Goal: Task Accomplishment & Management: Manage account settings

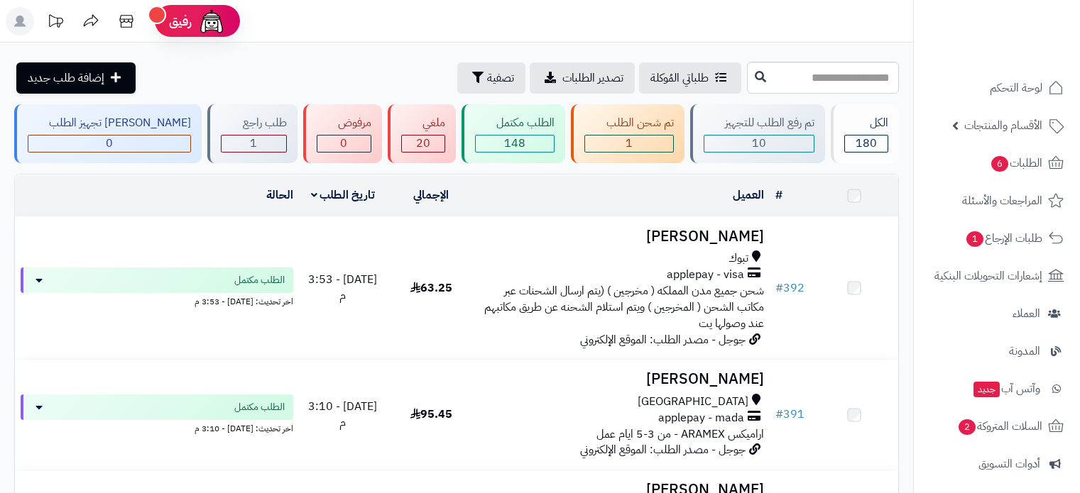
scroll to position [71, 0]
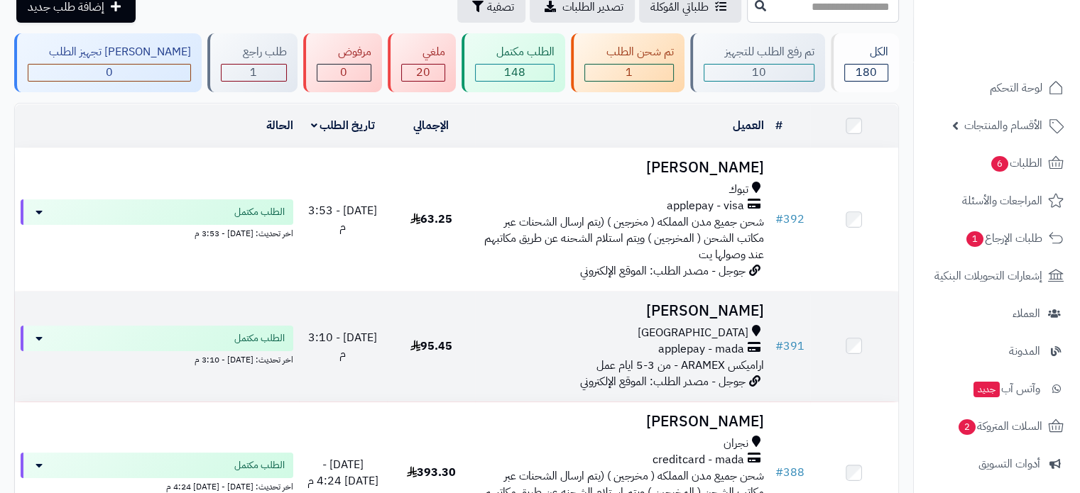
click at [613, 332] on div "مكة المكرمة" at bounding box center [622, 333] width 283 height 16
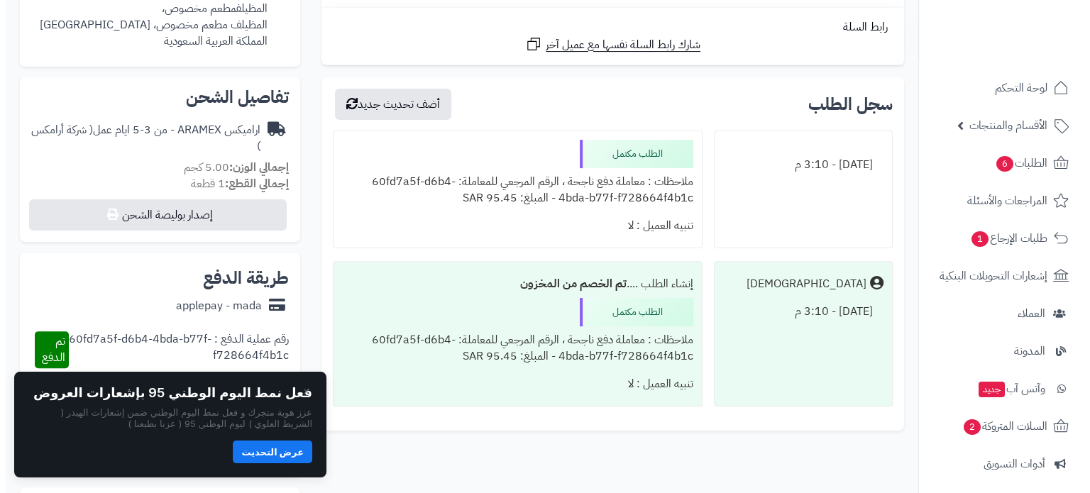
scroll to position [426, 0]
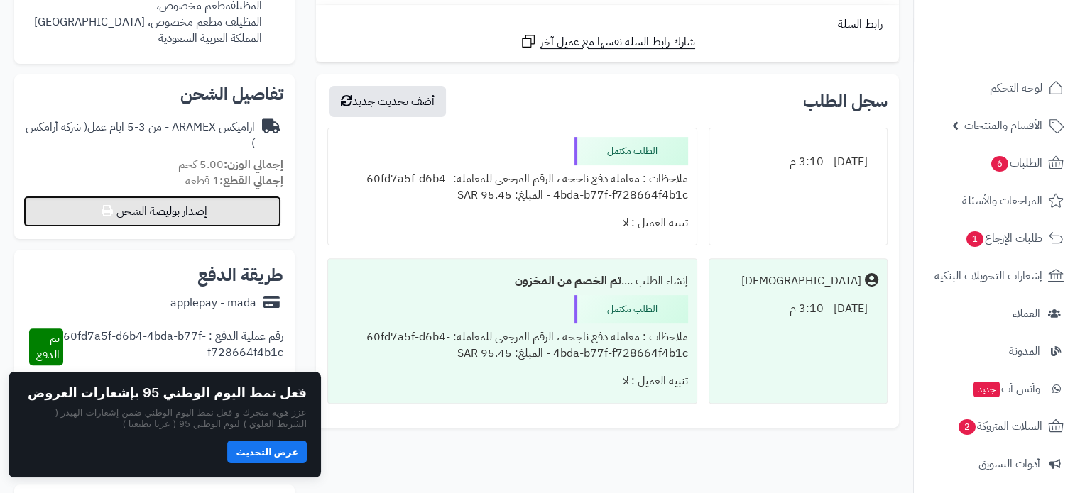
click at [223, 220] on button "إصدار بوليصة الشحن" at bounding box center [152, 211] width 258 height 31
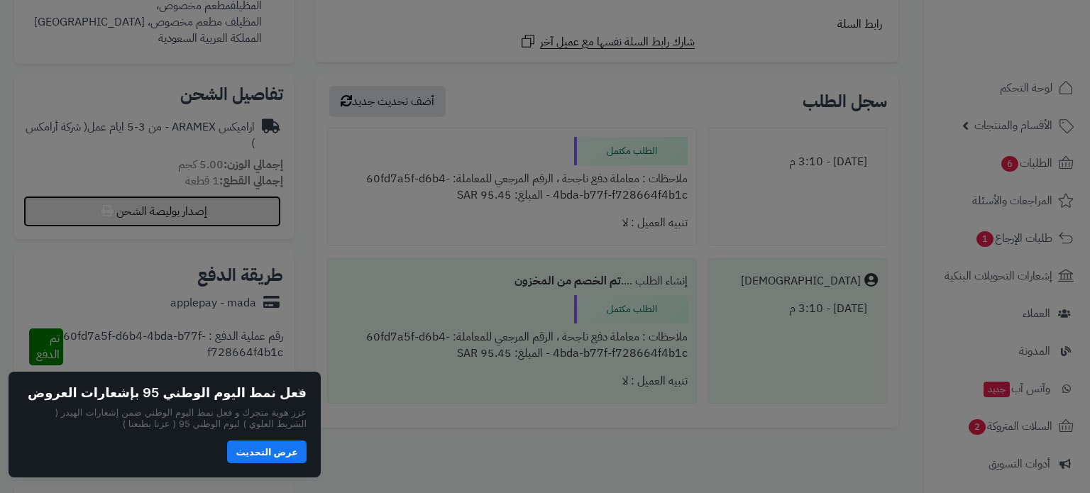
select select "******"
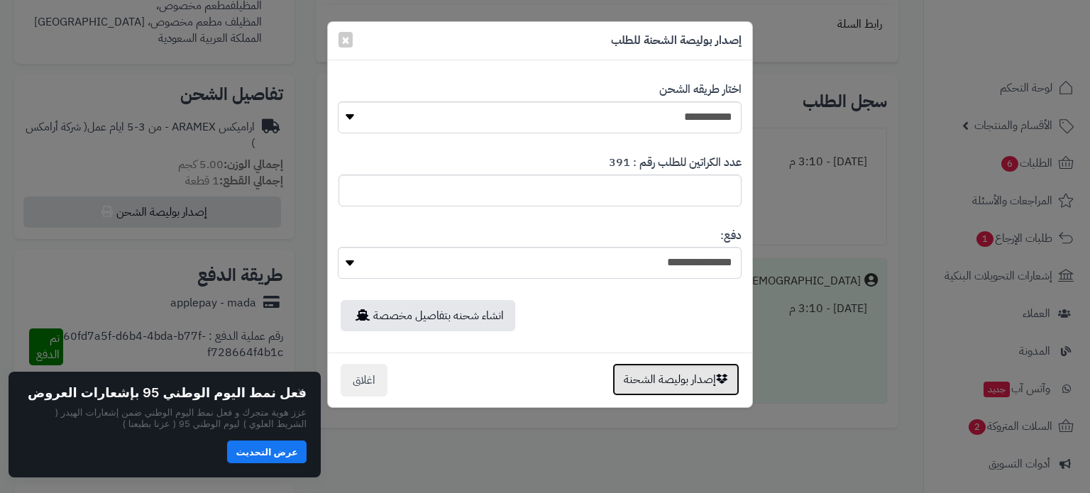
click at [643, 384] on button "إصدار بوليصة الشحنة" at bounding box center [676, 379] width 127 height 33
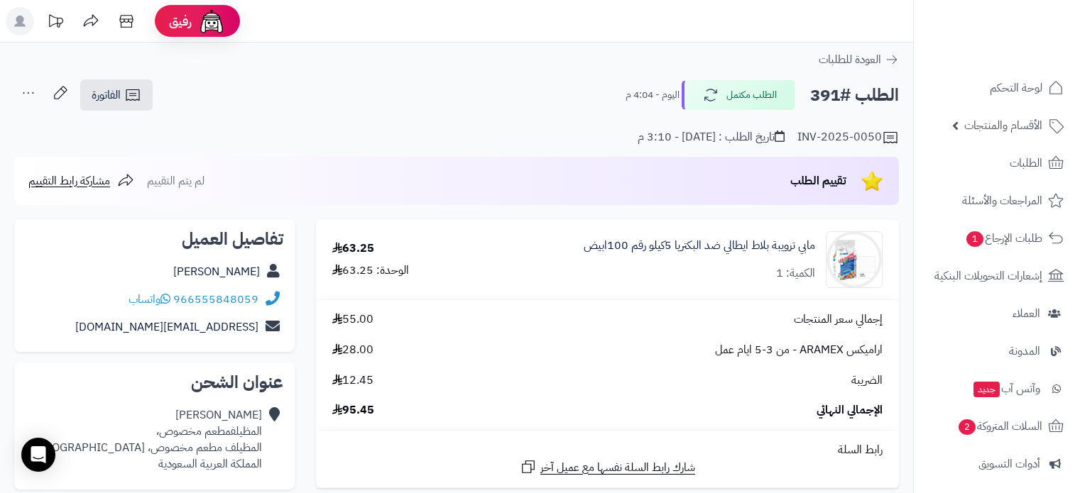
scroll to position [426, 0]
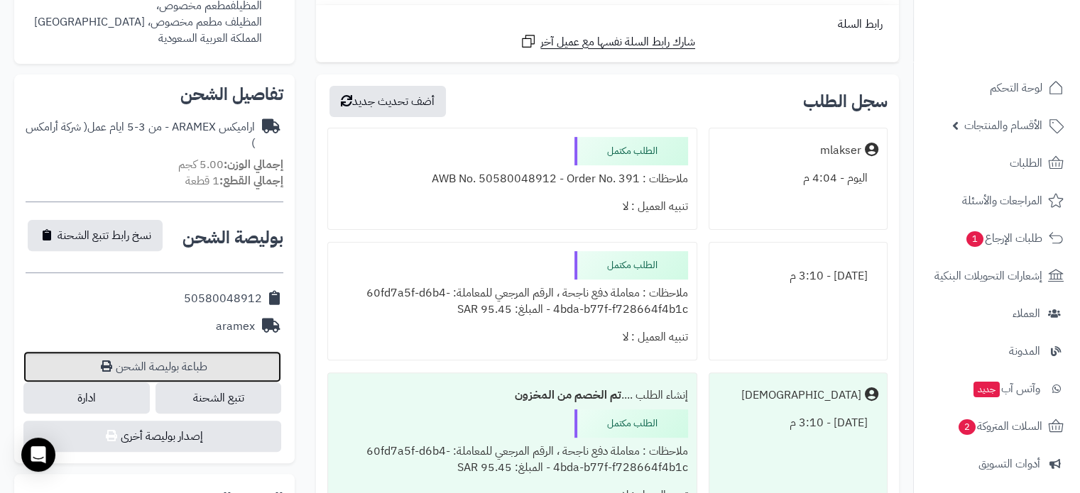
click at [229, 363] on link "طباعة بوليصة الشحن" at bounding box center [152, 366] width 258 height 31
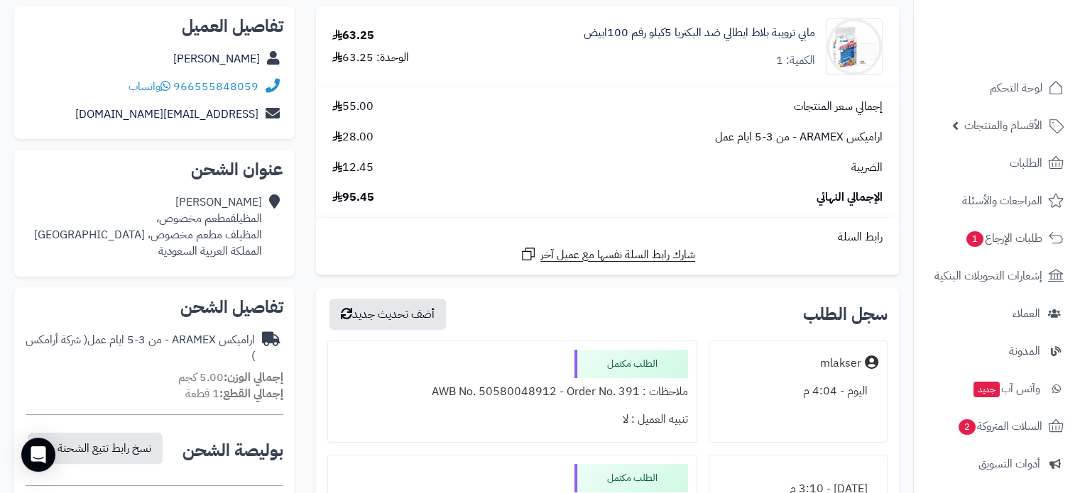
scroll to position [0, 0]
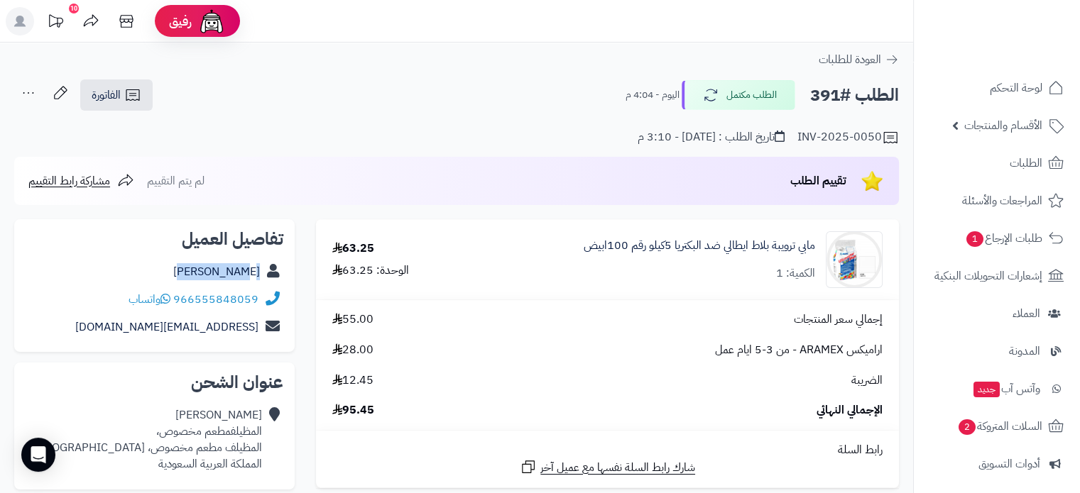
drag, startPoint x: 180, startPoint y: 267, endPoint x: 266, endPoint y: 274, distance: 86.2
click at [266, 274] on div "حسن الشريف" at bounding box center [155, 272] width 258 height 28
copy div "حسن الشريف"
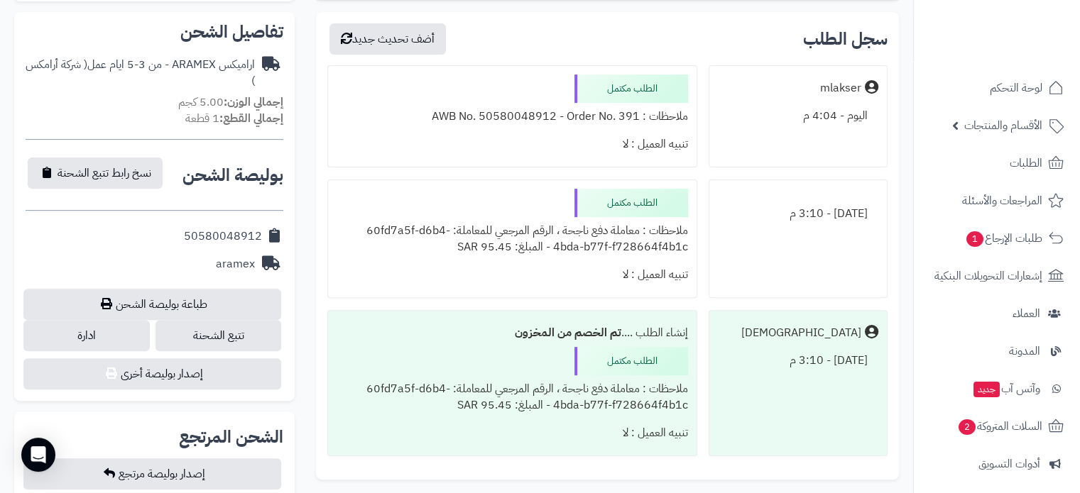
scroll to position [284, 0]
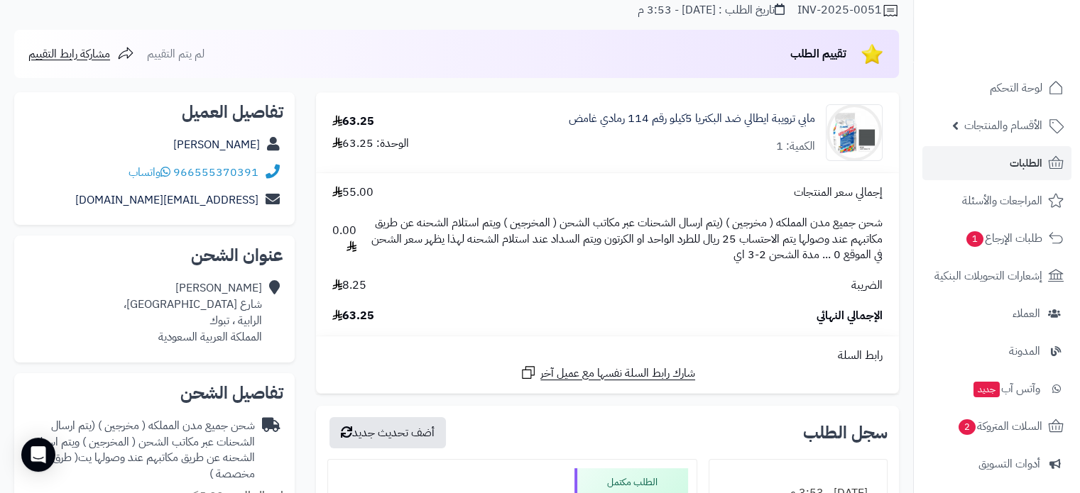
scroll to position [142, 0]
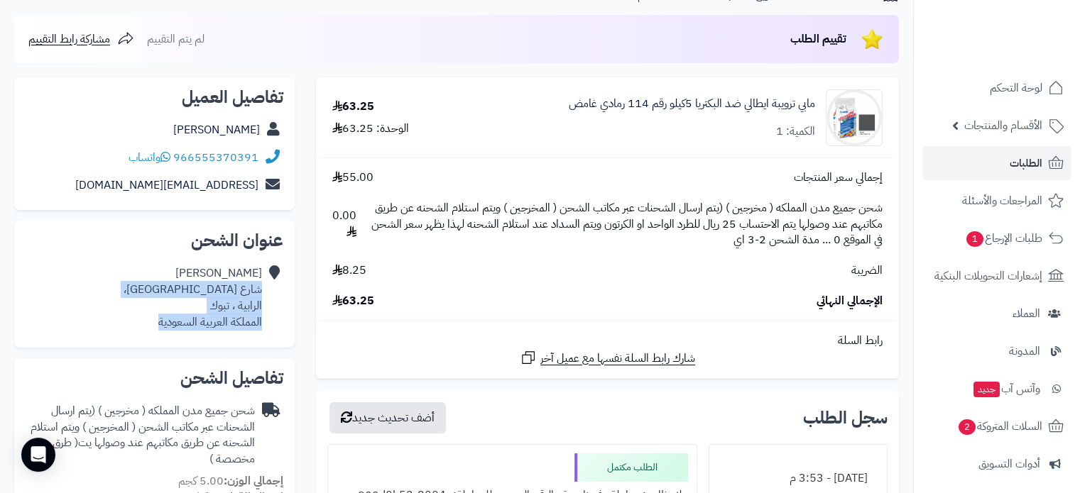
drag, startPoint x: 258, startPoint y: 288, endPoint x: 150, endPoint y: 317, distance: 111.8
click at [150, 317] on div "تركي العنزي شارع حوطي بن تميم، الرابية ، تبوك المملكة العربية السعودية" at bounding box center [155, 298] width 258 height 76
copy div "شارع حوطي بن تميم، الرابية ، تبوك المملكة العربية السعودية"
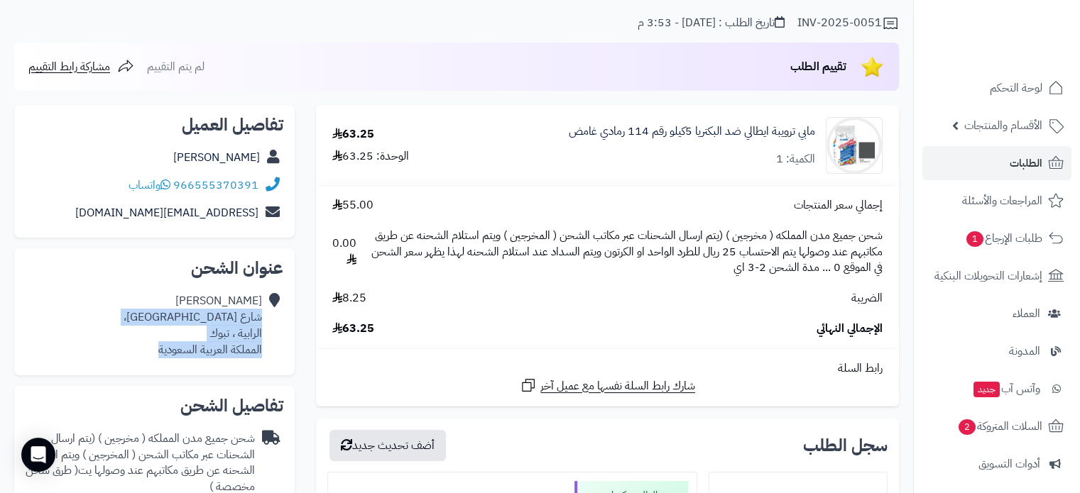
scroll to position [0, 0]
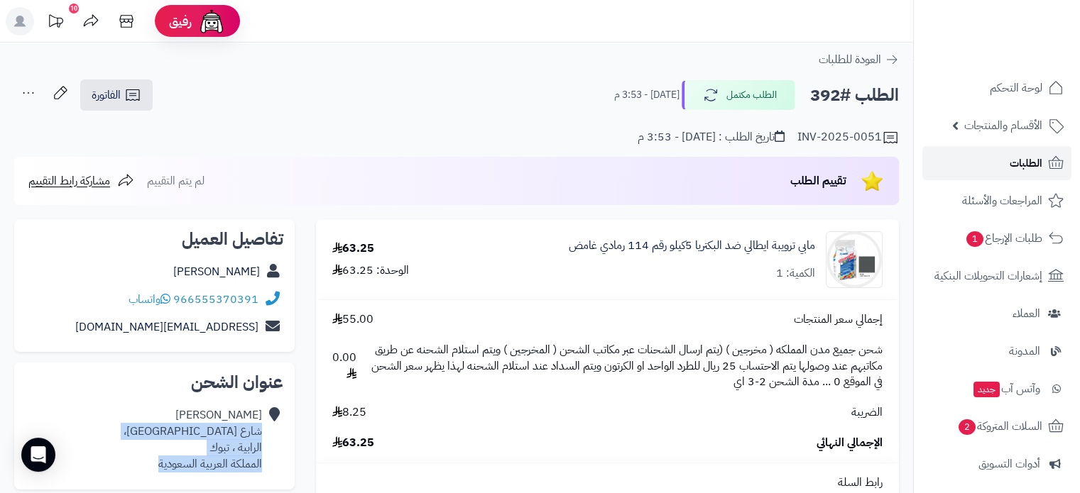
click at [953, 168] on link "الطلبات" at bounding box center [996, 163] width 149 height 34
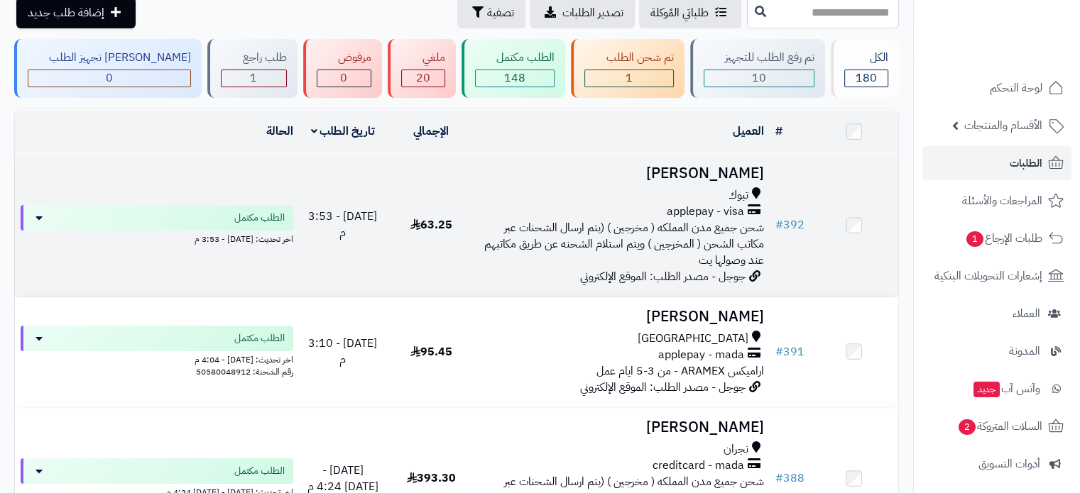
scroll to position [71, 0]
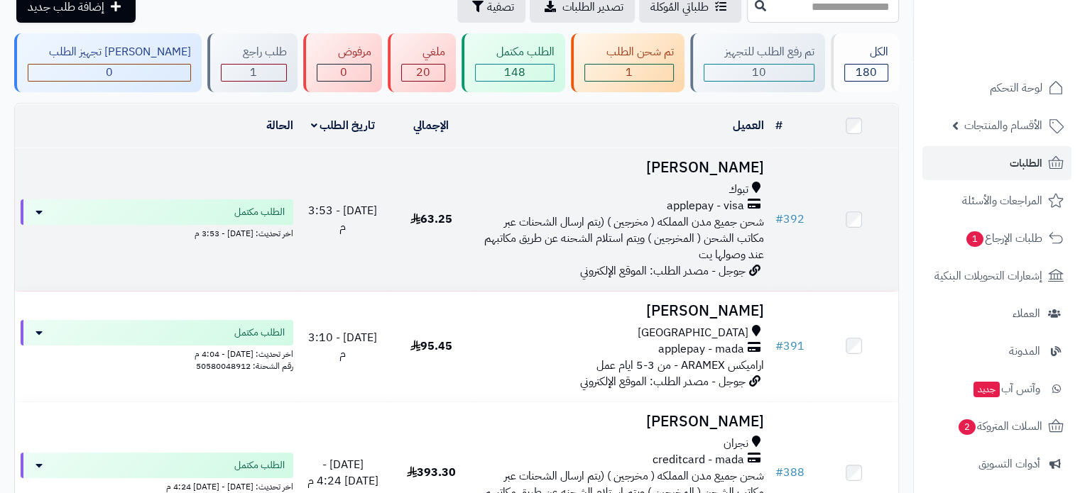
click at [623, 190] on div "تبوك" at bounding box center [622, 190] width 283 height 16
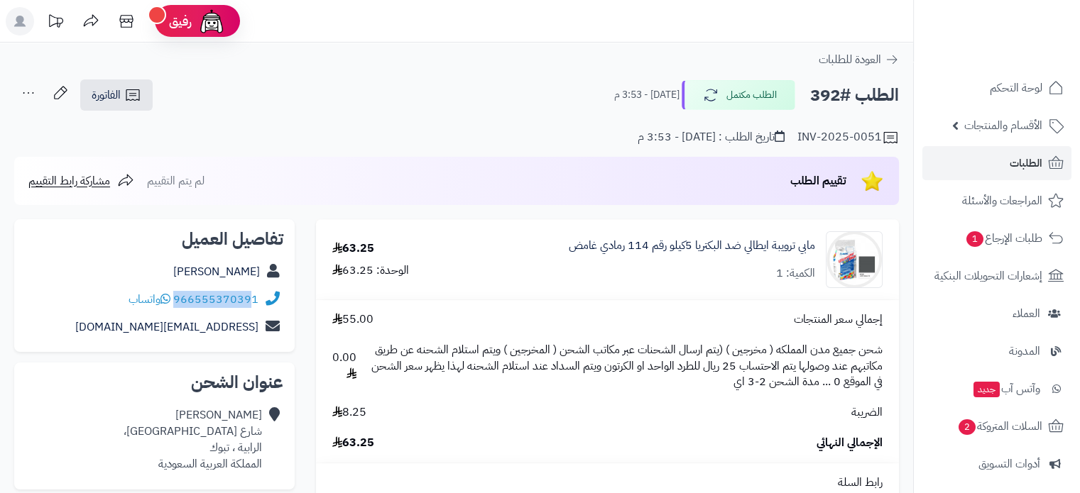
drag, startPoint x: 264, startPoint y: 293, endPoint x: 253, endPoint y: 298, distance: 11.8
click at [253, 298] on div "966555370391 واتساب" at bounding box center [155, 300] width 258 height 28
copy div "96655537039"
click at [1013, 165] on span "الطلبات" at bounding box center [1025, 163] width 33 height 20
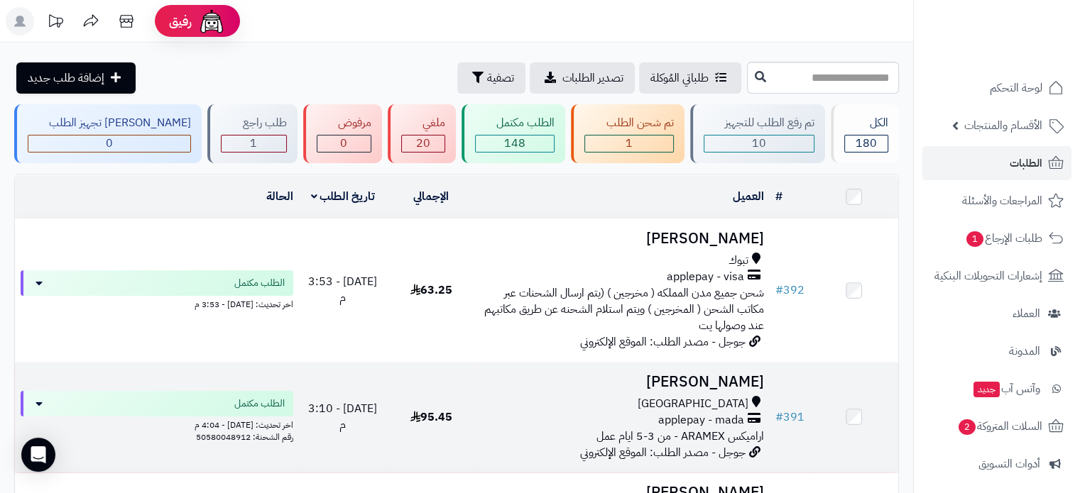
click at [681, 391] on td "حسن الشريف مكة المكرمة applepay - mada اراميكس ARAMEX - من 3-5 ايام عمل جوجل - …" at bounding box center [622, 418] width 294 height 110
click at [674, 403] on div "مكة المكرمة" at bounding box center [622, 404] width 283 height 16
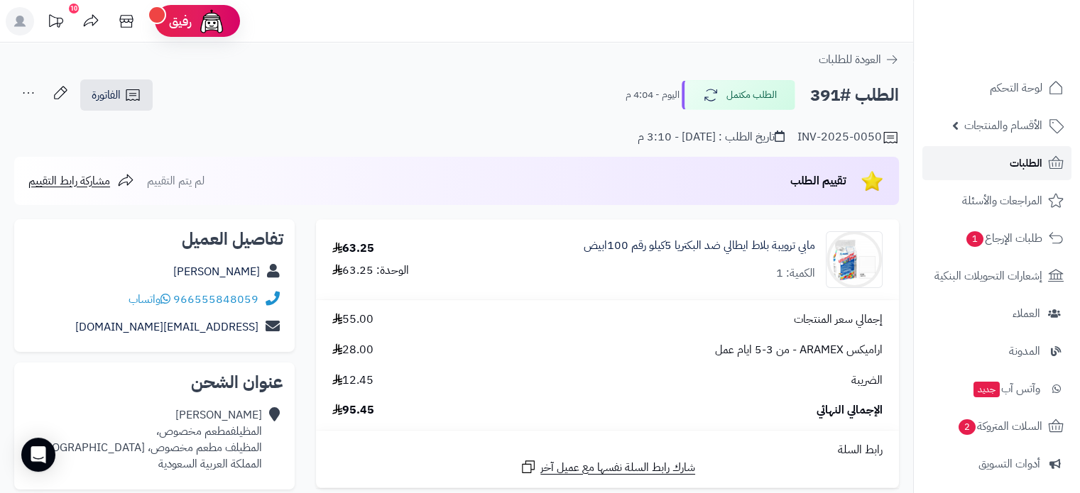
click at [995, 161] on link "الطلبات" at bounding box center [996, 163] width 149 height 34
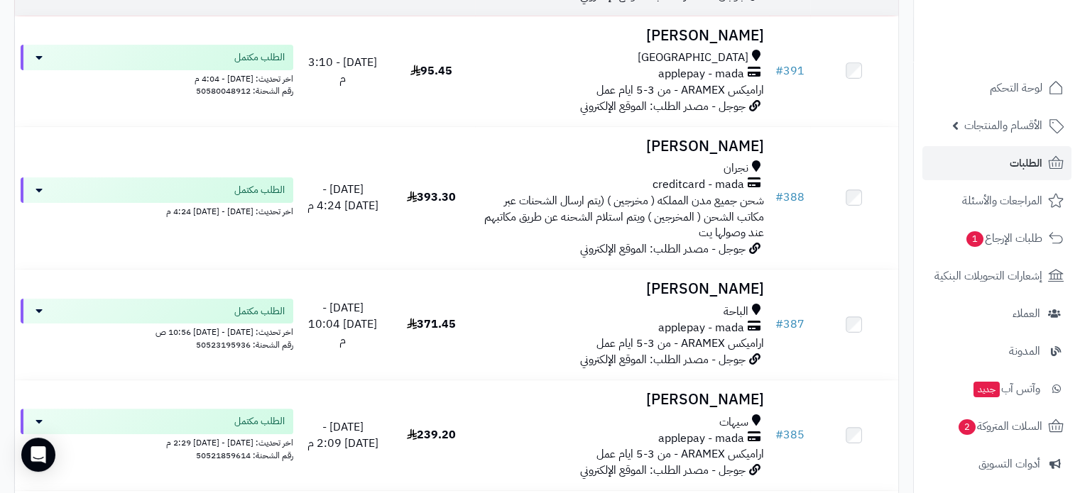
scroll to position [355, 0]
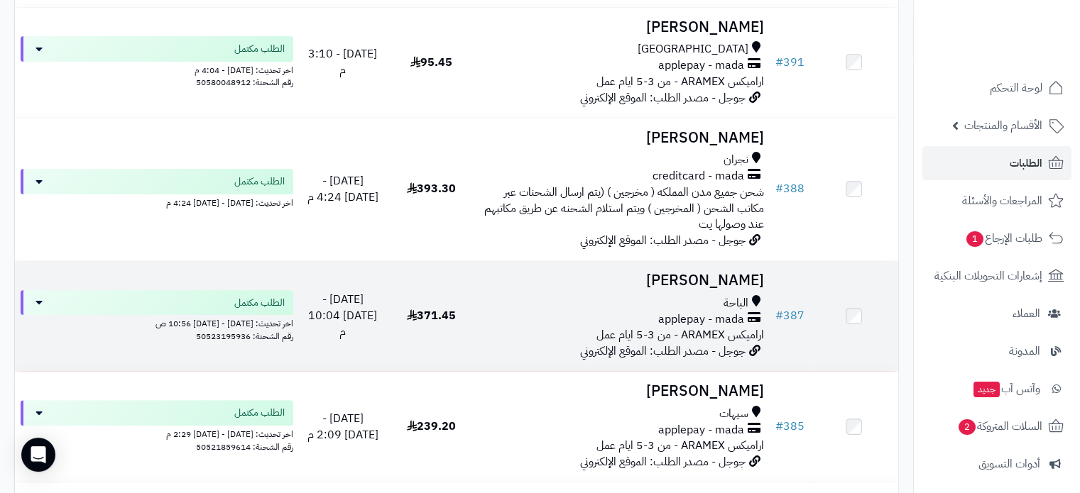
click at [608, 295] on div "الباحة" at bounding box center [622, 303] width 283 height 16
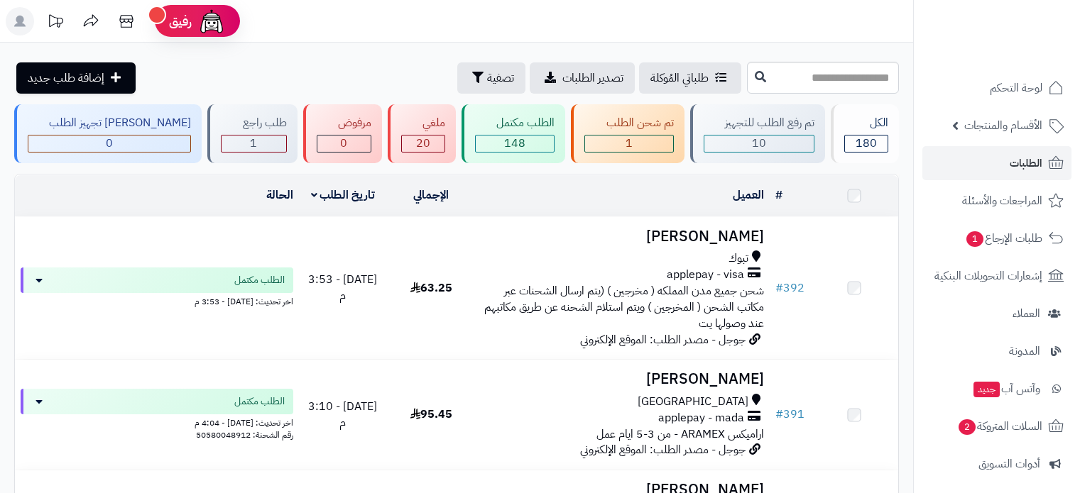
scroll to position [71, 0]
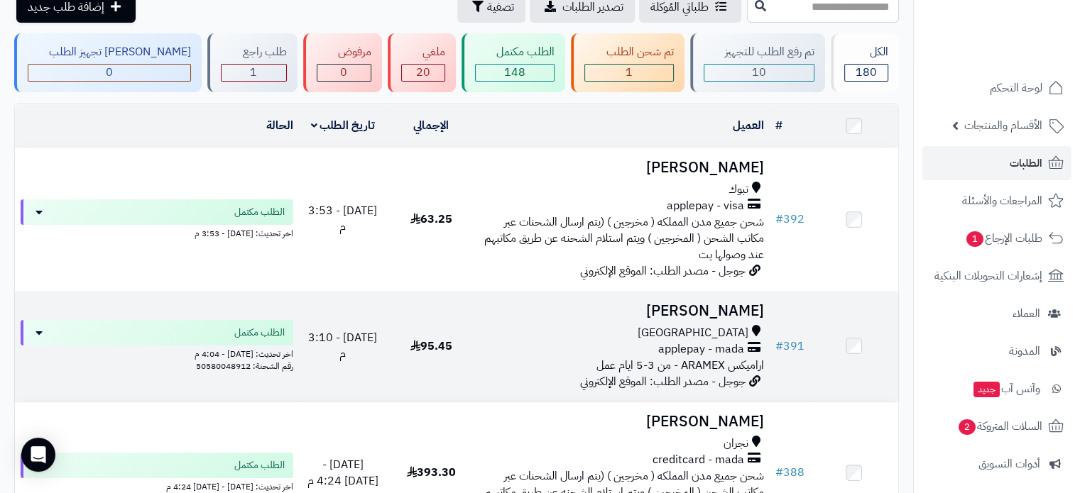
click at [597, 329] on div "مكة المكرمة" at bounding box center [622, 333] width 283 height 16
